Goal: Information Seeking & Learning: Find specific page/section

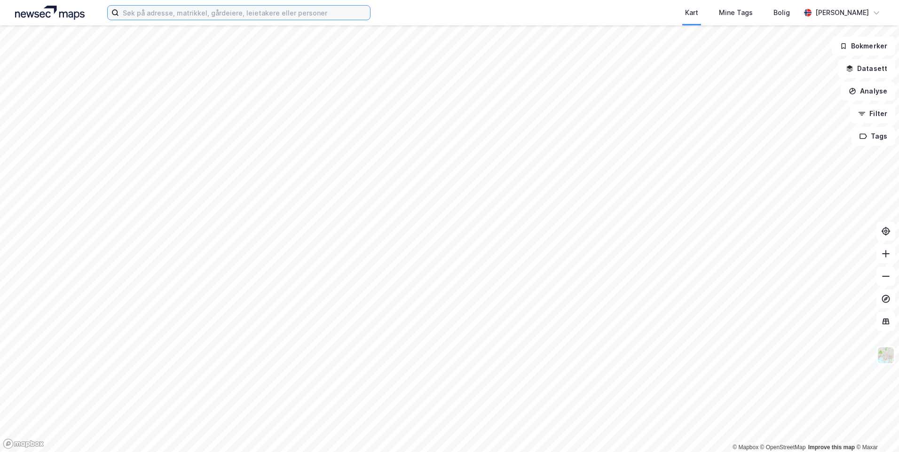
click at [218, 12] on input at bounding box center [244, 13] width 251 height 14
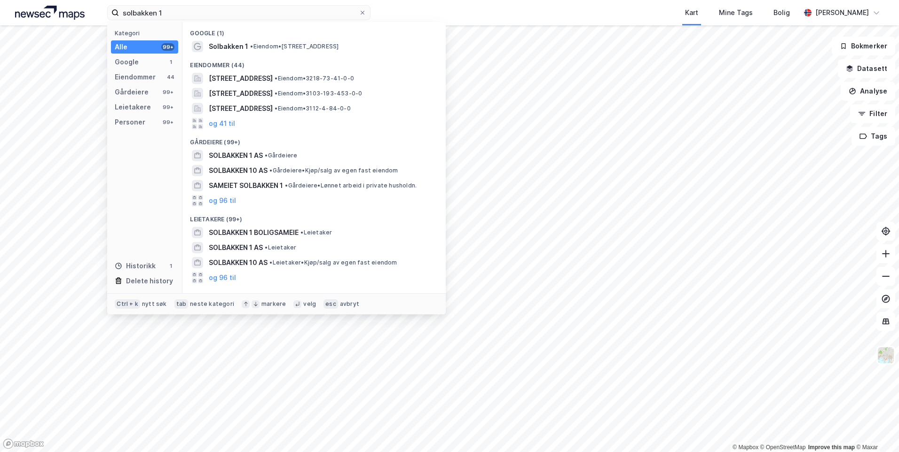
click at [222, 38] on div "Google (1)" at bounding box center [313, 30] width 263 height 17
click at [219, 43] on span "Solbakken 1" at bounding box center [228, 46] width 39 height 11
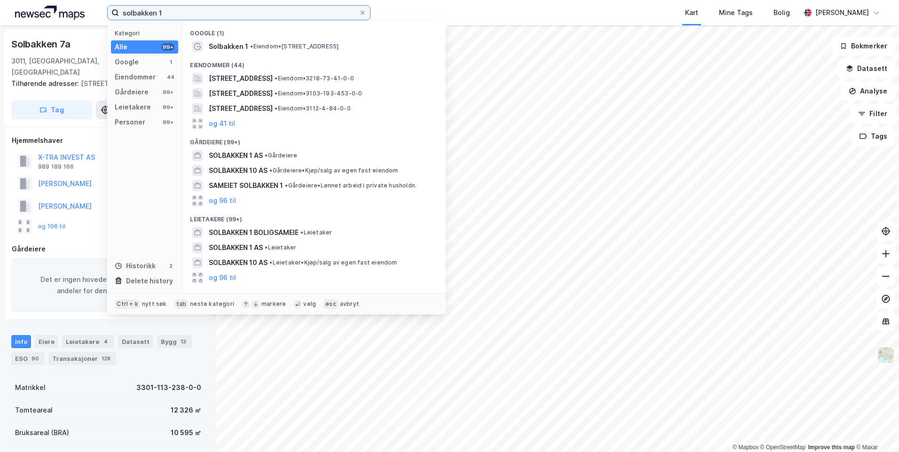
click at [193, 12] on input "solbakken 1" at bounding box center [239, 13] width 240 height 14
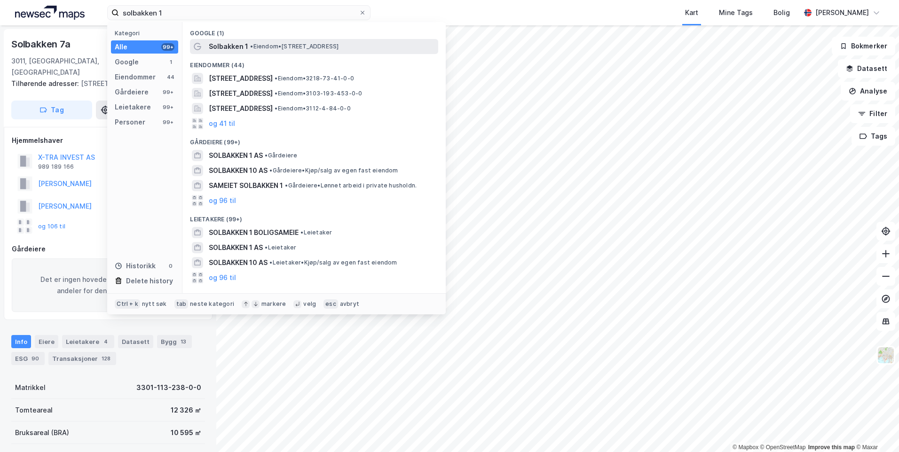
click at [207, 45] on div "Solbakken 1 • Eiendom • [STREET_ADDRESS]" at bounding box center [314, 46] width 248 height 15
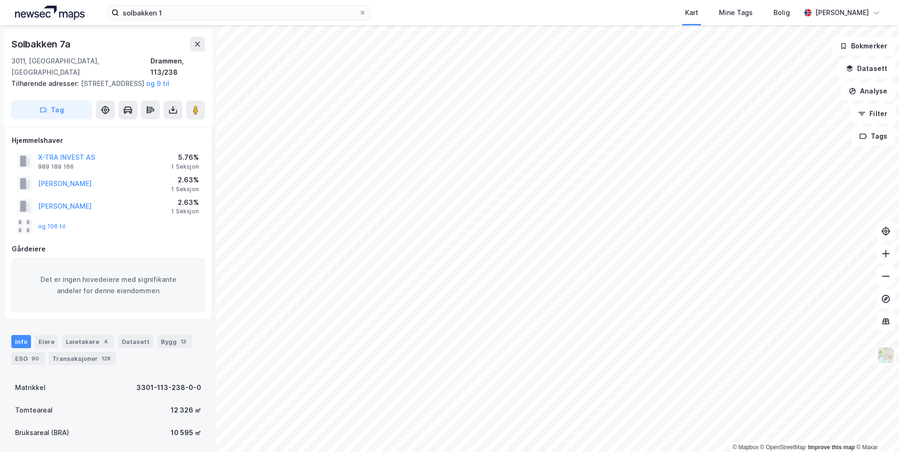
click at [181, 22] on div "solbakken 1 Kart Mine Tags Bolig [PERSON_NAME]" at bounding box center [449, 12] width 899 height 25
click at [187, 10] on input "solbakken 1" at bounding box center [239, 13] width 240 height 14
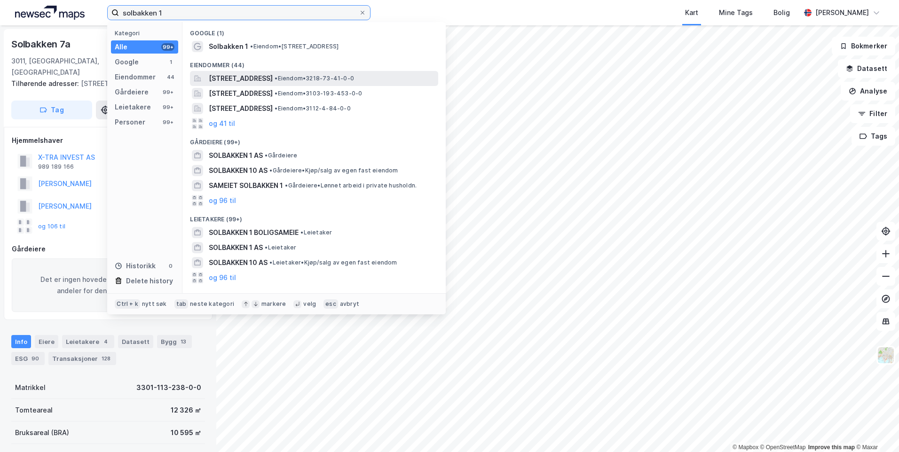
type input "solbakken 1"
click at [212, 83] on span "[STREET_ADDRESS]" at bounding box center [241, 78] width 64 height 11
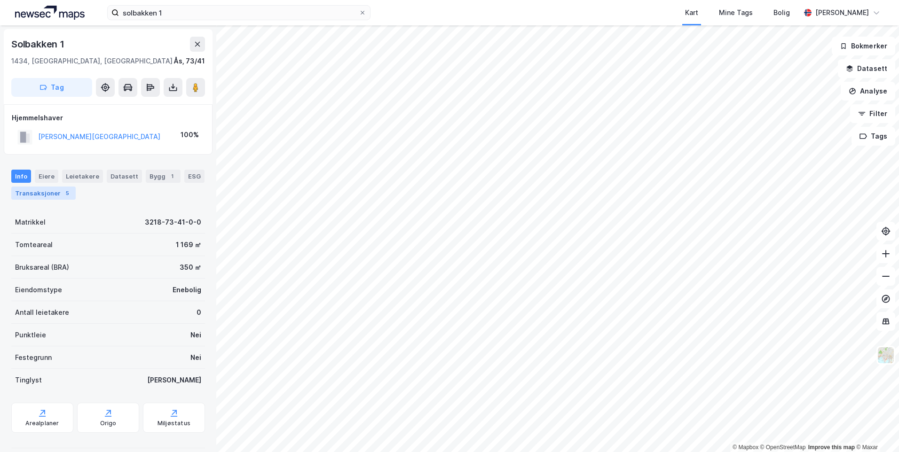
click at [39, 196] on div "Transaksjoner 5" at bounding box center [43, 193] width 64 height 13
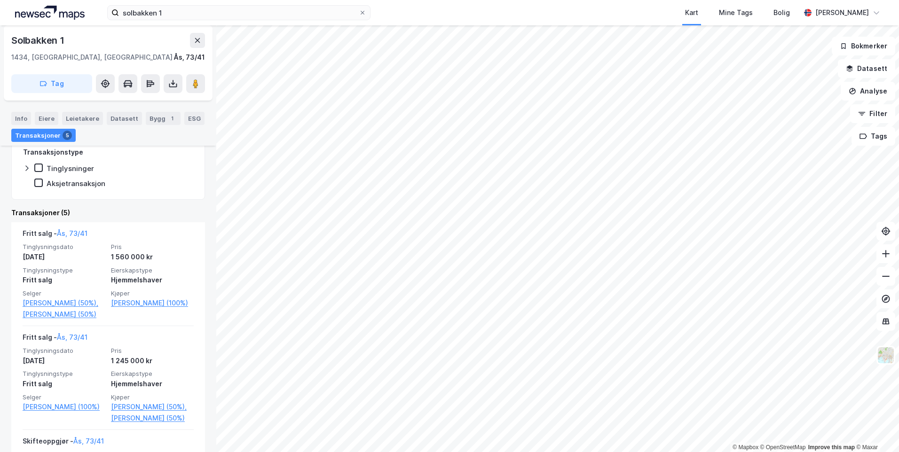
scroll to position [156, 0]
